Goal: Check status: Check status

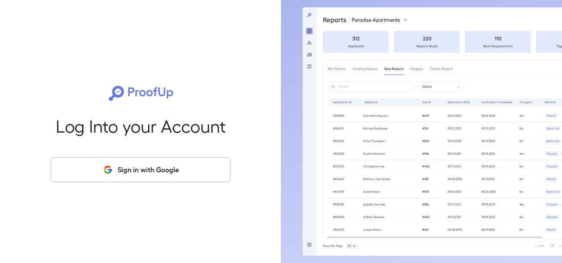
click at [144, 172] on button "Sign in with Google" at bounding box center [141, 169] width 180 height 25
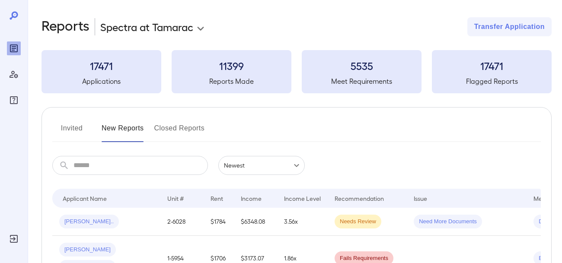
click at [122, 128] on button "New Reports" at bounding box center [123, 131] width 42 height 21
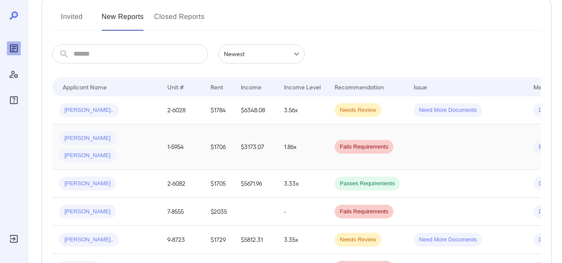
scroll to position [111, 0]
click at [354, 109] on span "Needs Review" at bounding box center [357, 111] width 47 height 8
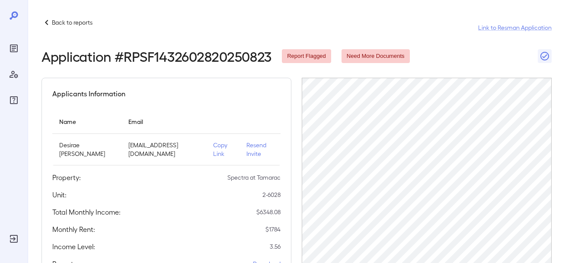
click at [62, 23] on p "Back to reports" at bounding box center [72, 22] width 41 height 9
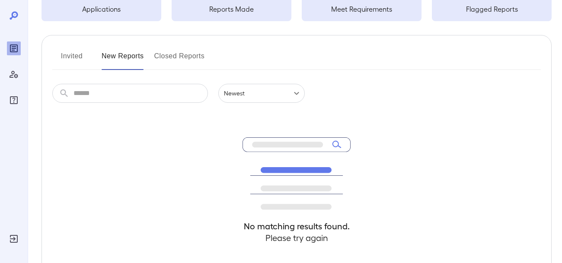
scroll to position [73, 0]
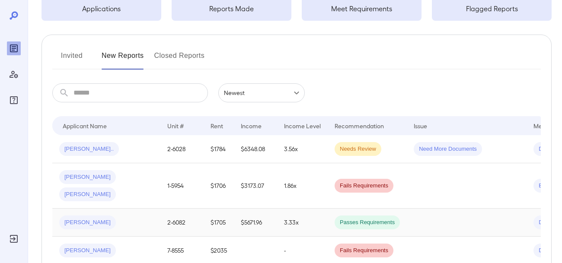
click at [86, 219] on span "[PERSON_NAME]" at bounding box center [87, 223] width 57 height 8
